Goal: Find specific page/section: Find specific page/section

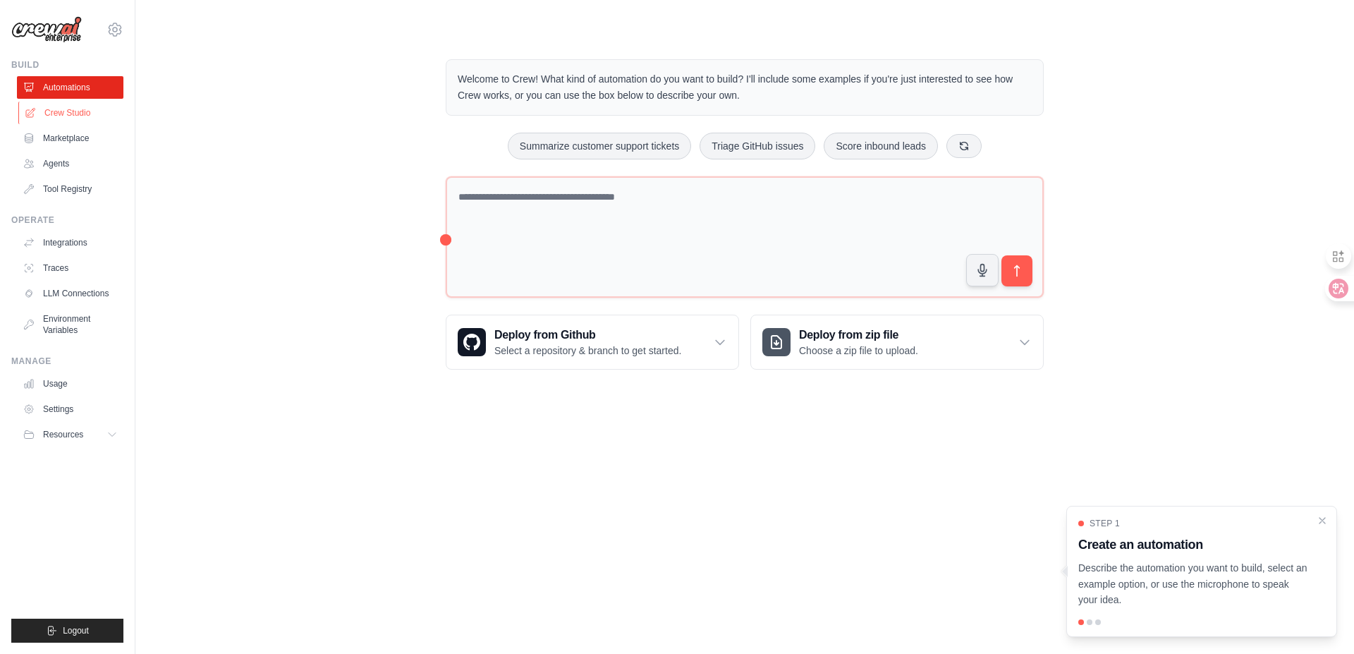
click at [44, 119] on link "Crew Studio" at bounding box center [71, 113] width 106 height 23
click at [61, 114] on link "Crew Studio" at bounding box center [71, 113] width 106 height 23
